Goal: Information Seeking & Learning: Learn about a topic

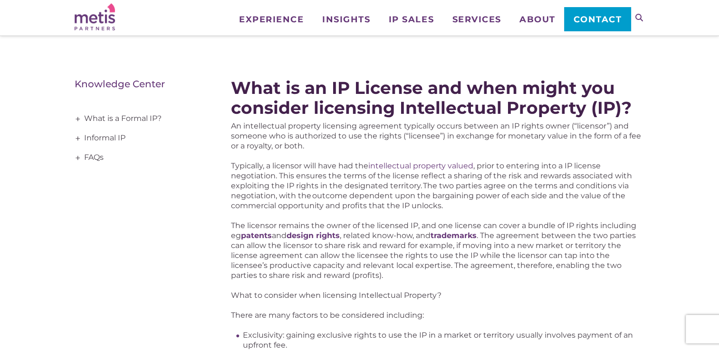
scroll to position [133, 0]
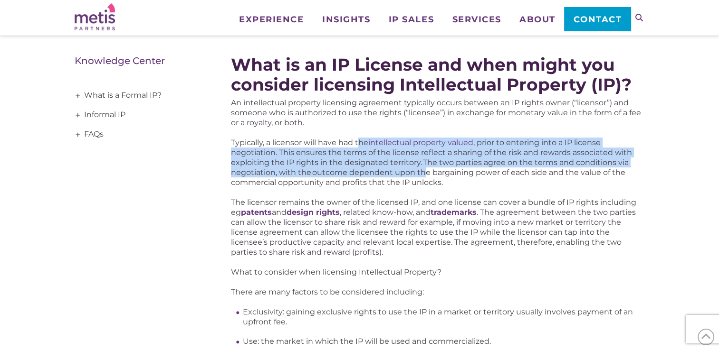
drag, startPoint x: 361, startPoint y: 141, endPoint x: 424, endPoint y: 178, distance: 73.0
click at [424, 178] on p "Typically, a licensor will have had the intellectual property valued , prior to…" at bounding box center [437, 163] width 413 height 50
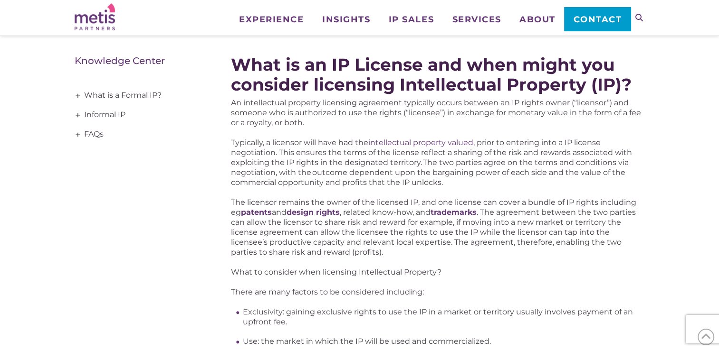
drag, startPoint x: 424, startPoint y: 178, endPoint x: 399, endPoint y: 127, distance: 56.7
click at [399, 127] on p "An intellectual property licensing agreement typically occurs between an IP rig…" at bounding box center [437, 113] width 413 height 30
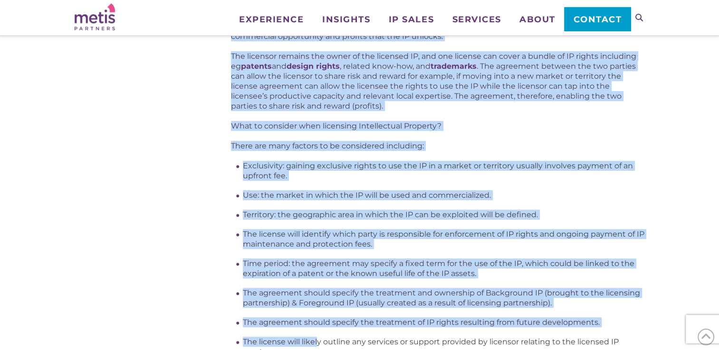
scroll to position [368, 0]
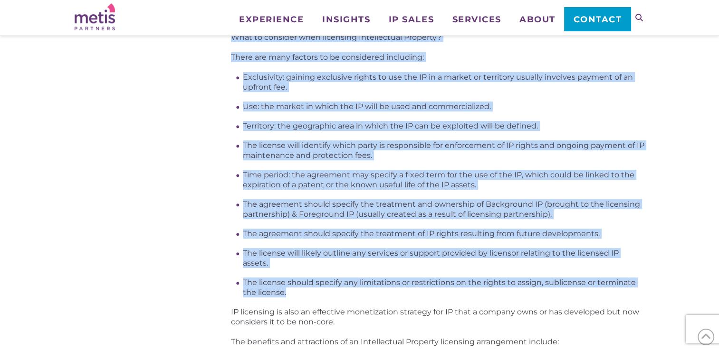
drag, startPoint x: 228, startPoint y: 186, endPoint x: 336, endPoint y: 282, distance: 144.0
copy div "Lo ipsumdolorsi ametcons adipiscin elitseddo eiusmodte incidi utlabor et DO mag…"
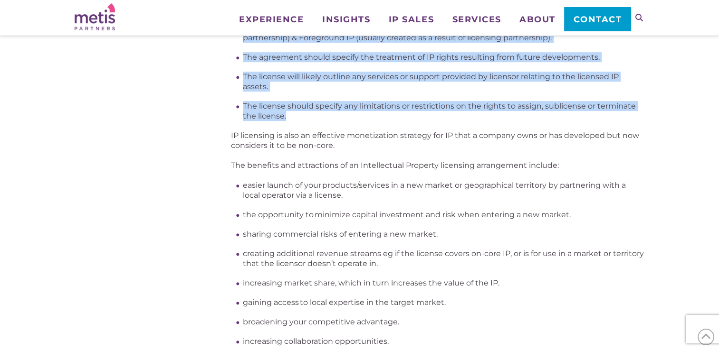
scroll to position [553, 0]
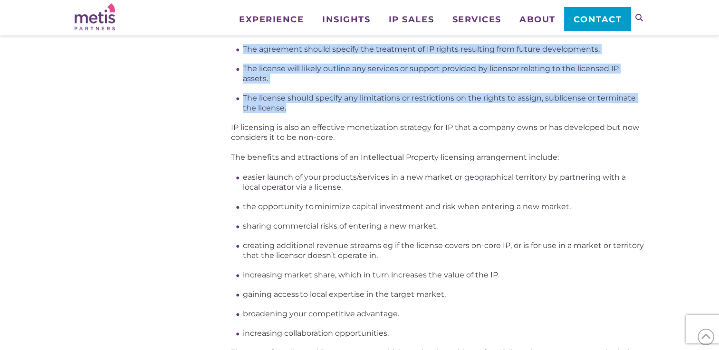
copy div "Lo ipsumdolorsi ametcons adipiscin elitseddo eiusmodte incidi utlabor et DO mag…"
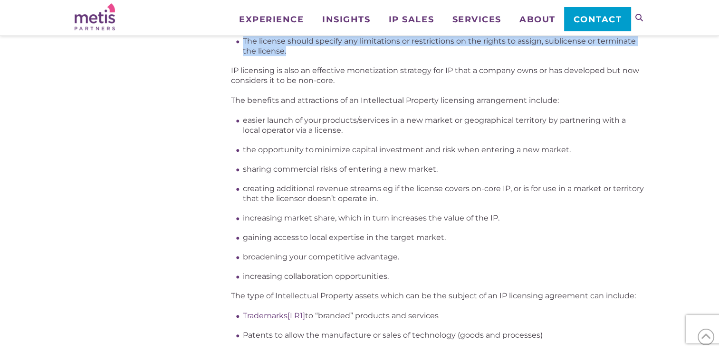
scroll to position [606, 0]
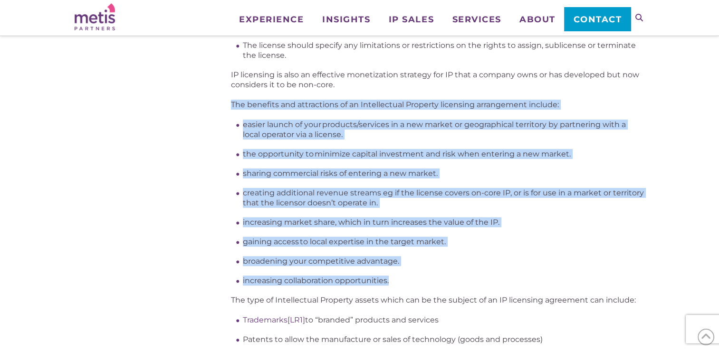
drag, startPoint x: 231, startPoint y: 99, endPoint x: 422, endPoint y: 266, distance: 254.1
click at [422, 266] on div "What is an IP License and when might you consider licensing Intellectual Proper…" at bounding box center [437, 135] width 413 height 1183
copy div "The benefits and attractions of an Intellectual Property licensing arrangement …"
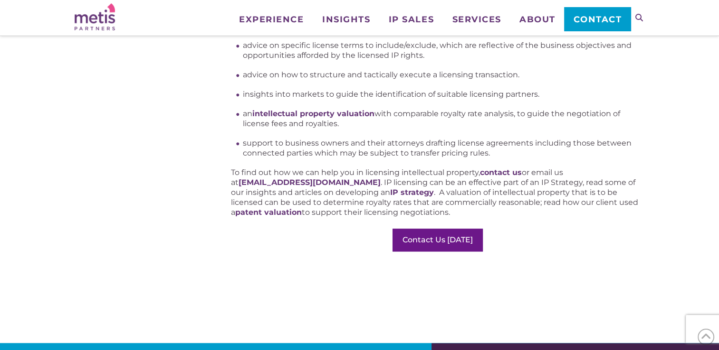
scroll to position [1010, 0]
